Goal: Browse casually: Explore the website without a specific task or goal

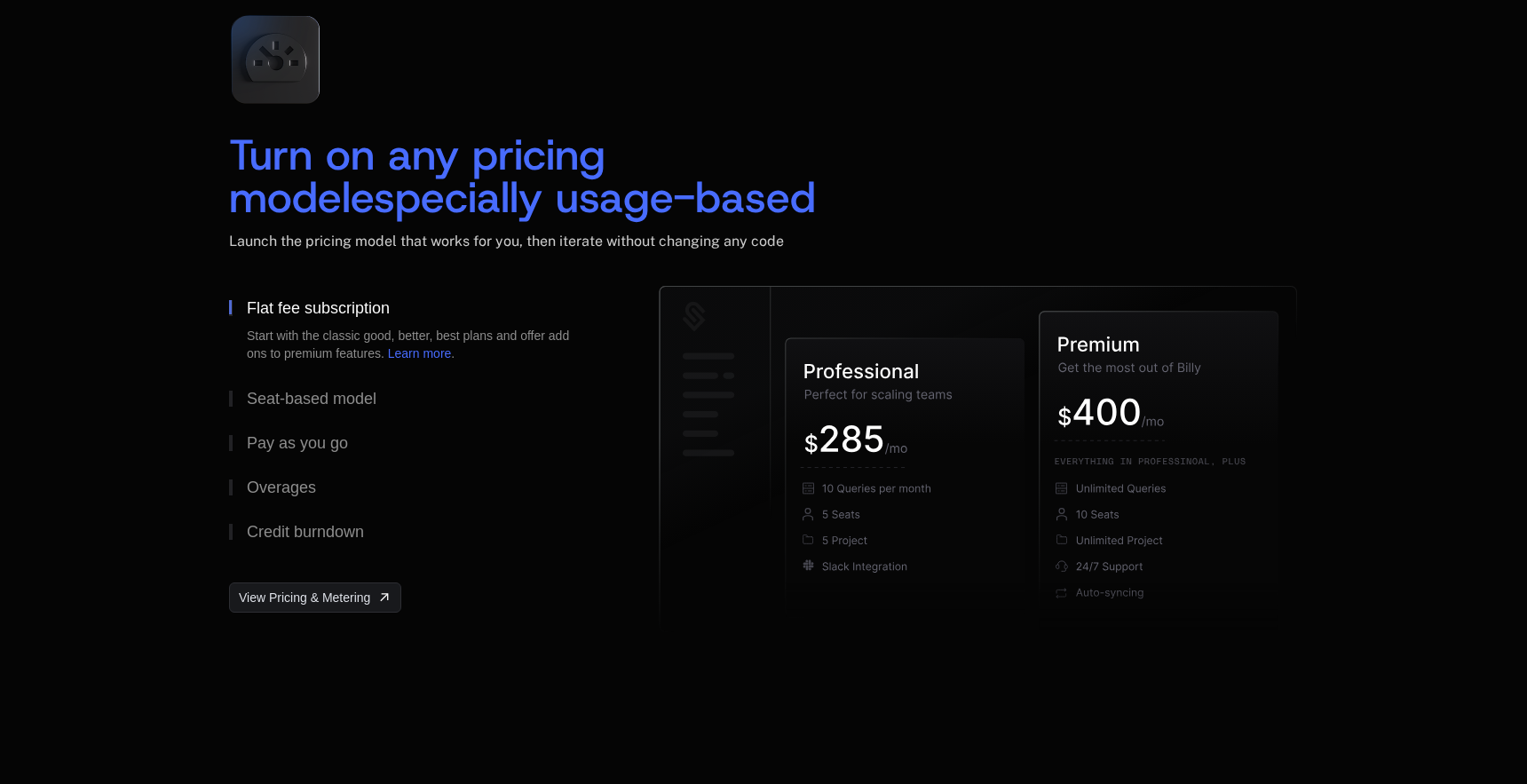
scroll to position [2730, 0]
